Goal: Task Accomplishment & Management: Manage account settings

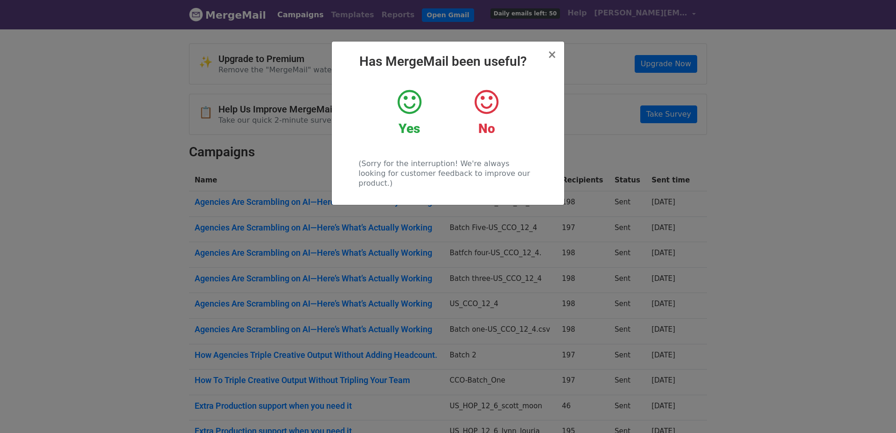
click at [548, 57] on h2 "Has MergeMail been useful?" at bounding box center [448, 62] width 218 height 16
click at [555, 56] on span "×" at bounding box center [552, 54] width 9 height 13
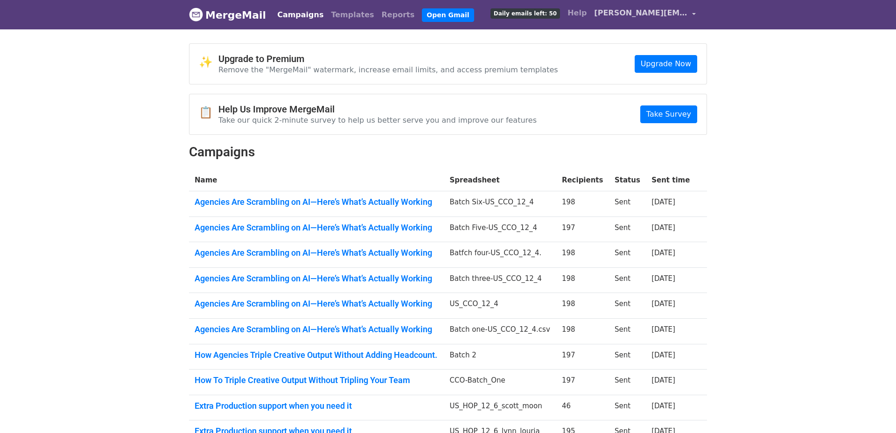
click at [668, 16] on span "[PERSON_NAME][EMAIL_ADDRESS][DOMAIN_NAME]" at bounding box center [640, 12] width 93 height 11
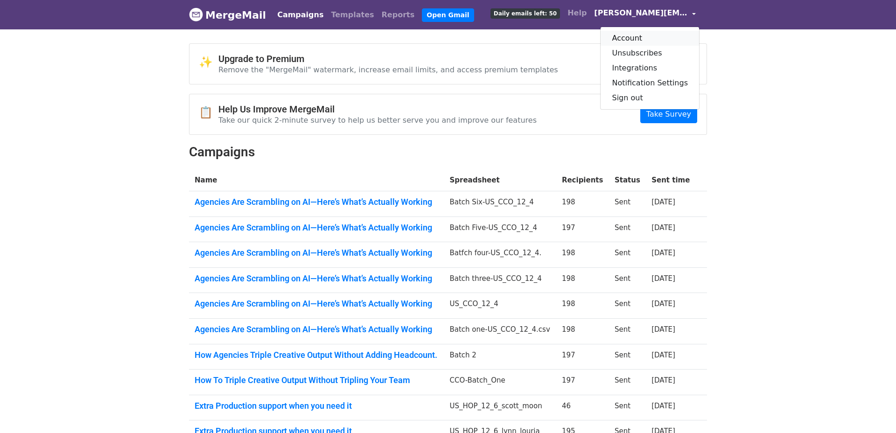
click at [659, 37] on link "Account" at bounding box center [650, 38] width 99 height 15
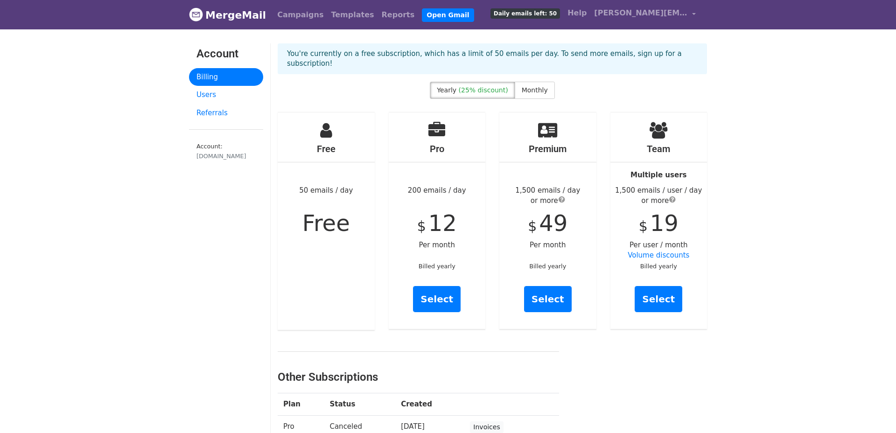
click at [325, 254] on div "Free 50 emails / day Free" at bounding box center [326, 222] width 97 height 218
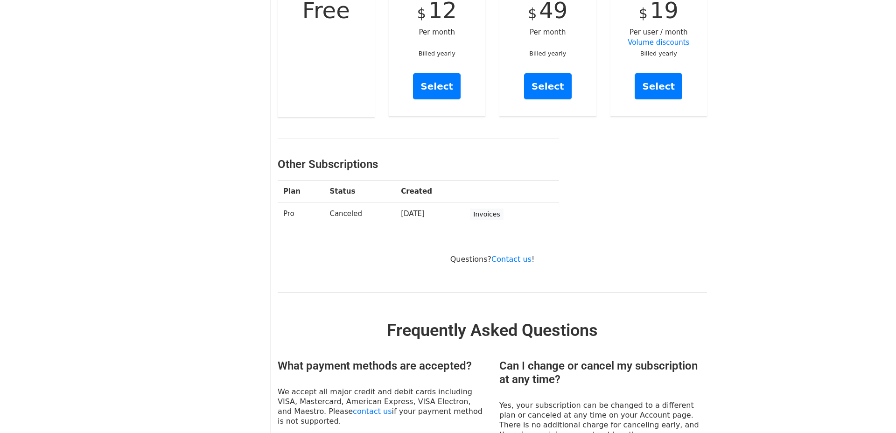
scroll to position [217, 0]
